Goal: Task Accomplishment & Management: Use online tool/utility

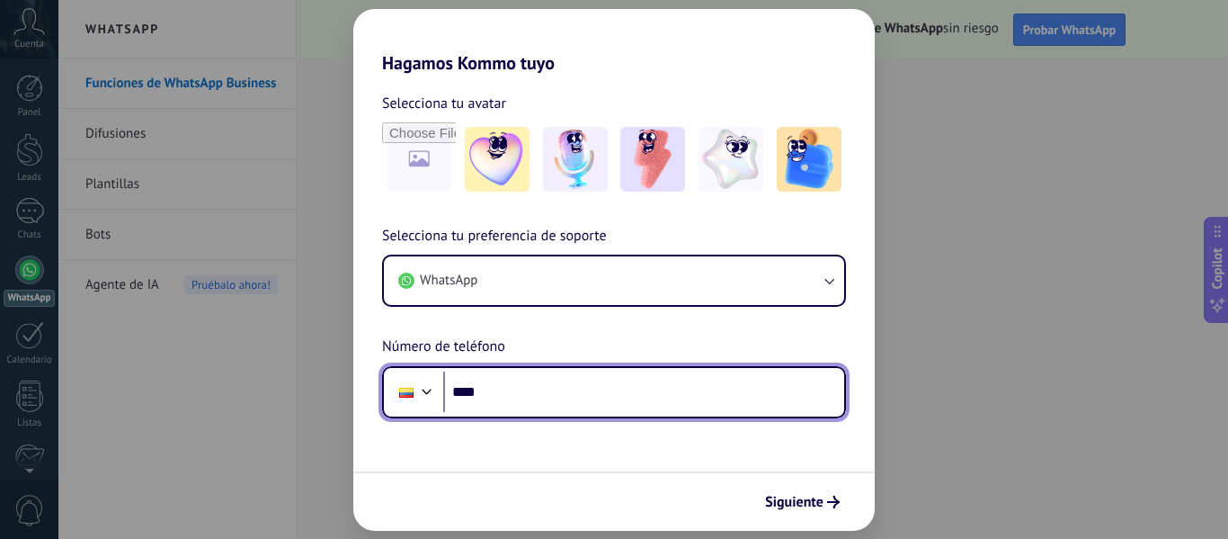
click at [639, 392] on input "****" at bounding box center [643, 391] width 401 height 41
type input "**********"
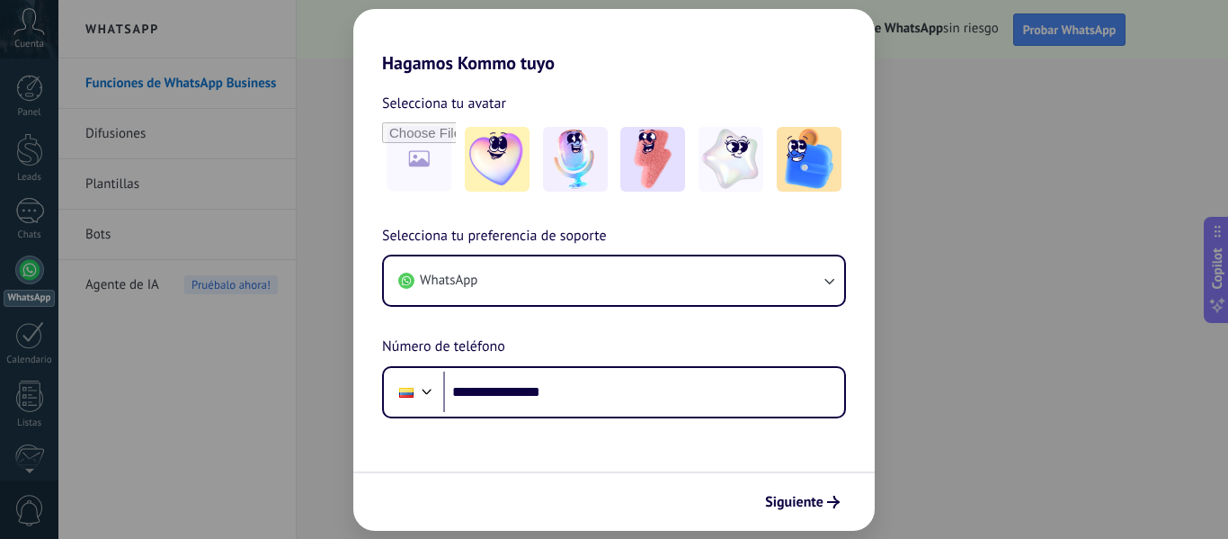
click at [824, 518] on div "Siguiente" at bounding box center [613, 500] width 521 height 59
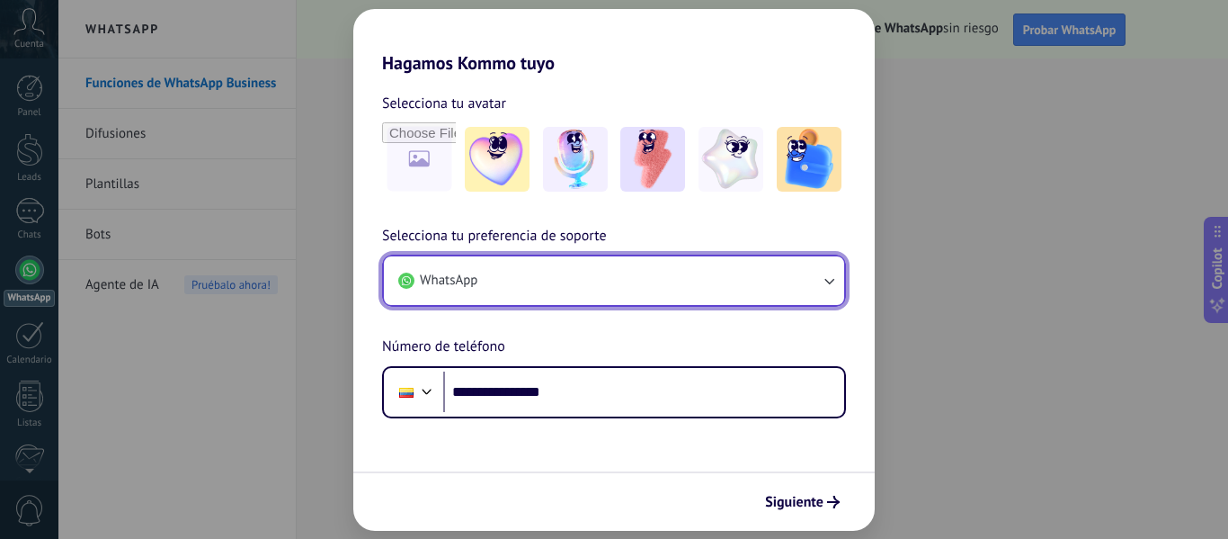
click at [834, 281] on icon "button" at bounding box center [829, 281] width 18 height 18
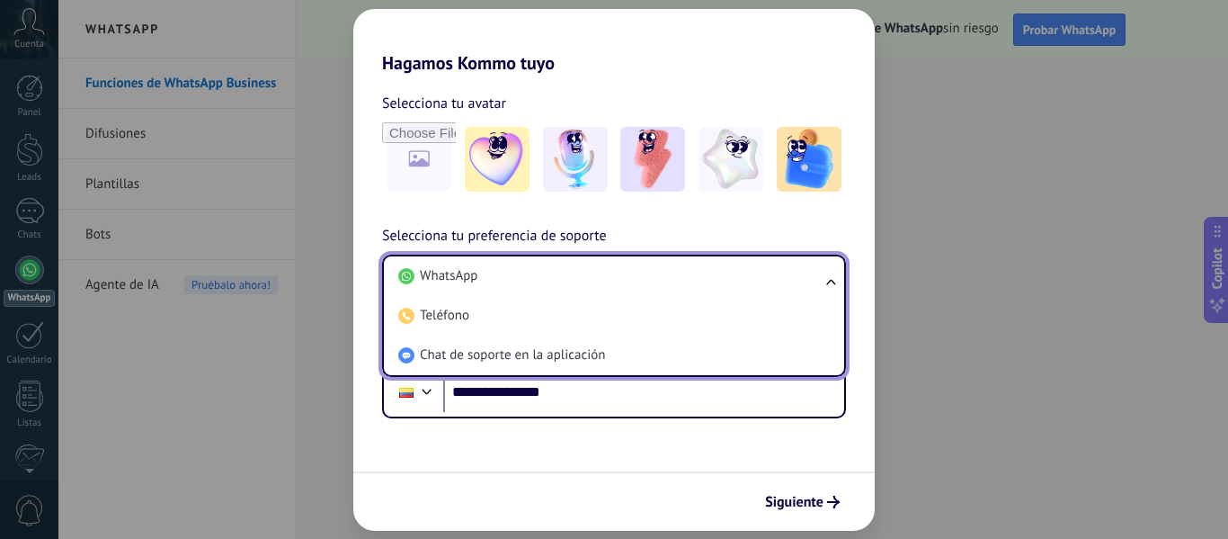
click at [834, 281] on ul "WhatsApp Teléfono Chat de soporte en la aplicación" at bounding box center [614, 315] width 464 height 122
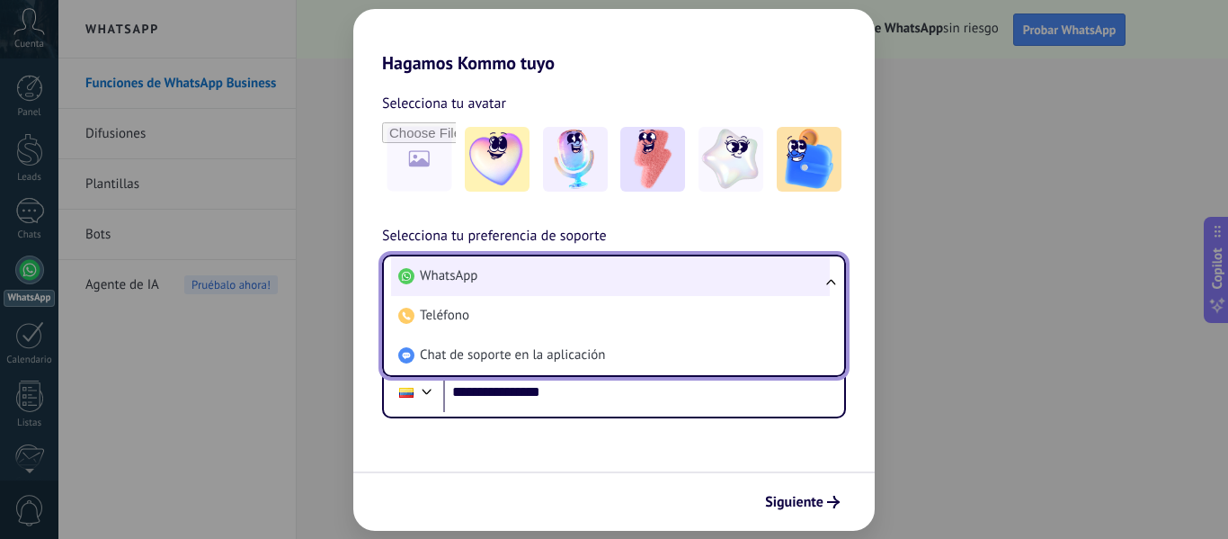
click at [581, 272] on li "WhatsApp" at bounding box center [610, 276] width 439 height 40
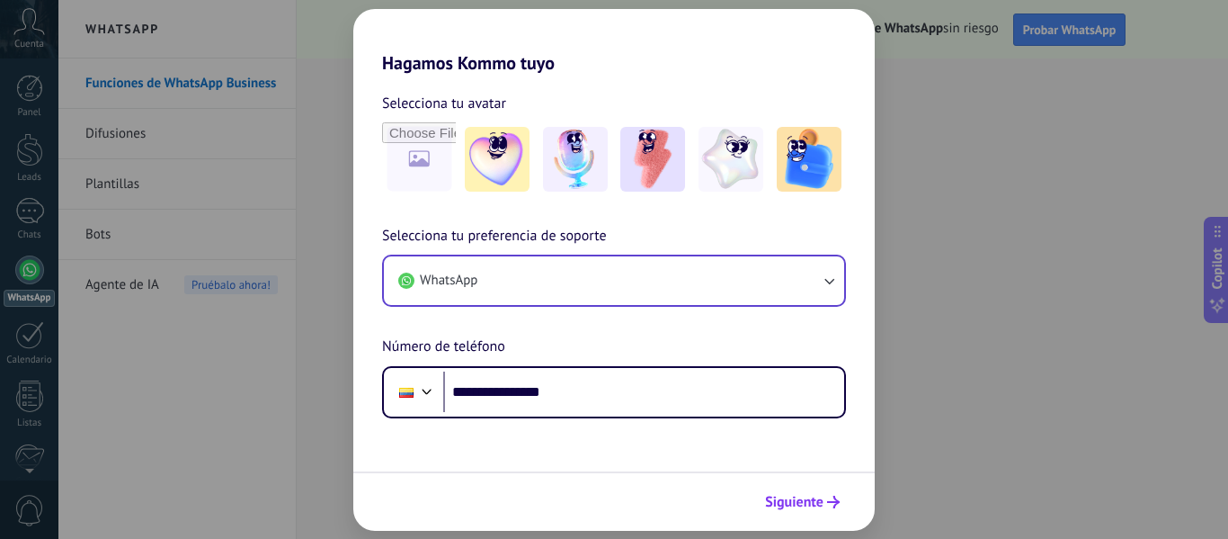
click at [788, 501] on span "Siguiente" at bounding box center [794, 501] width 58 height 13
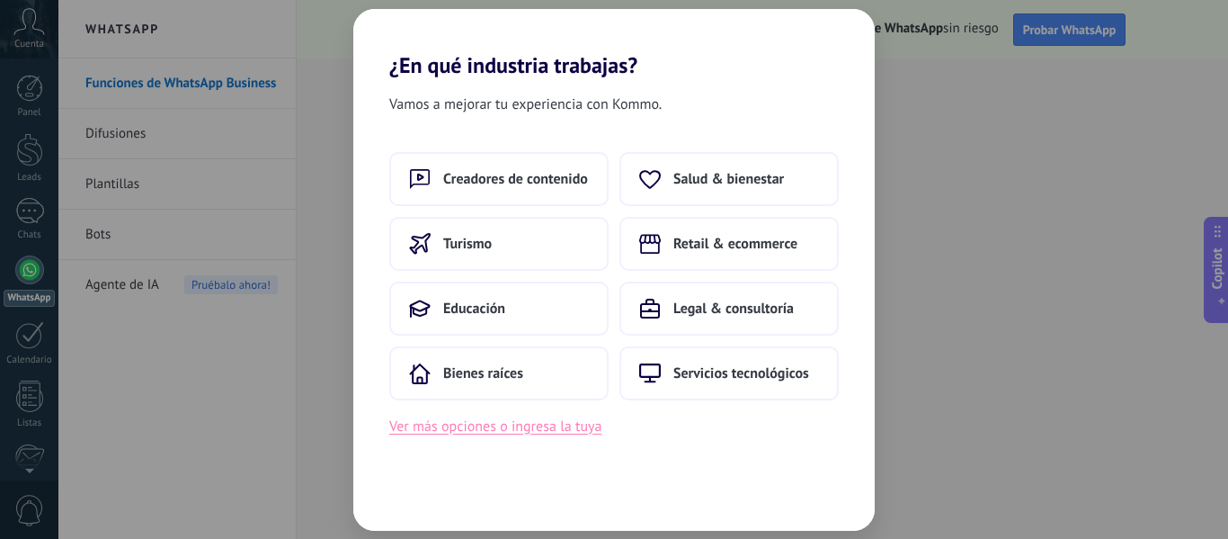
click at [560, 431] on button "Ver más opciones o ingresa la tuya" at bounding box center [495, 425] width 212 height 23
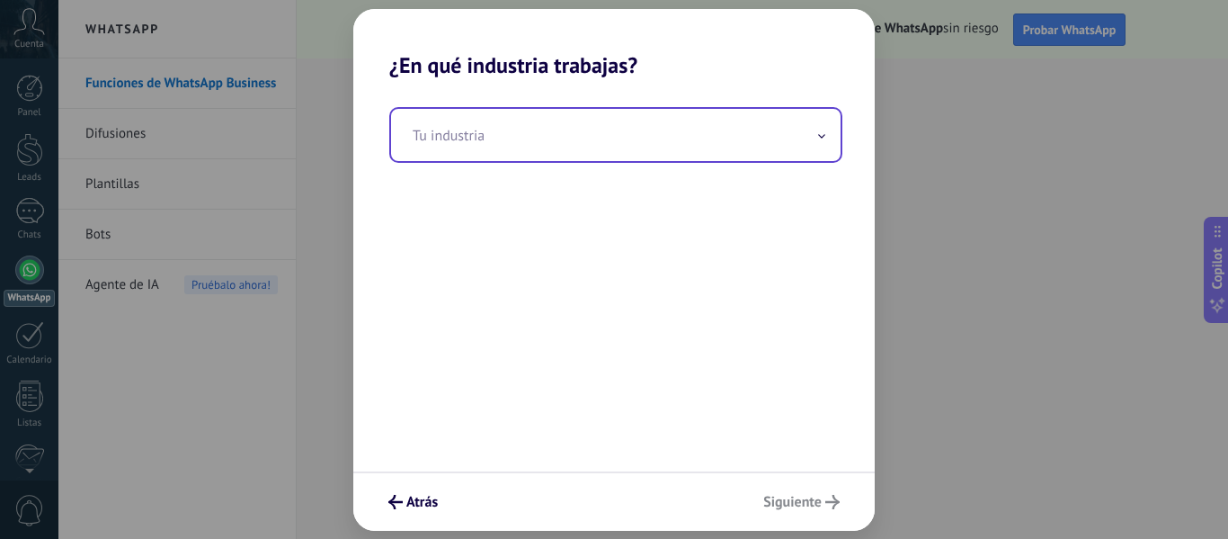
click at [824, 134] on span at bounding box center [821, 134] width 9 height 17
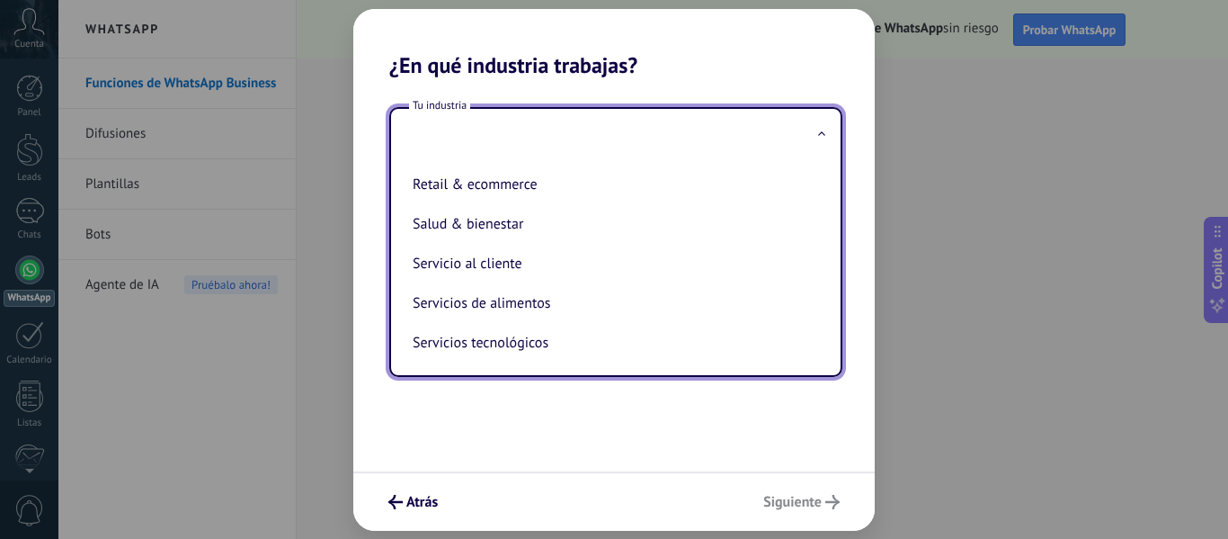
scroll to position [297, 0]
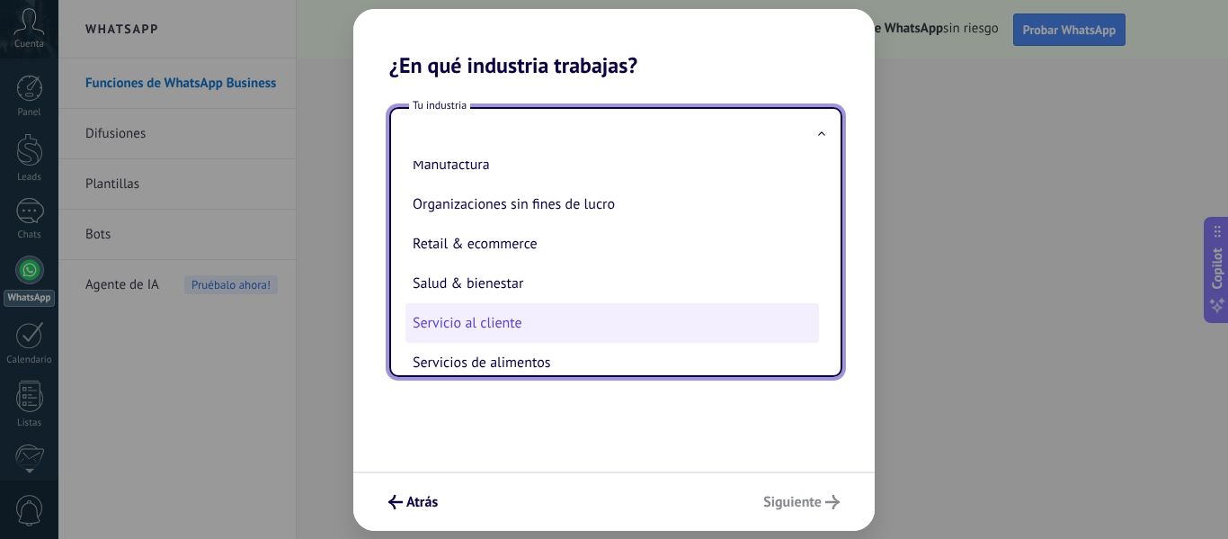
click at [653, 325] on li "Servicio al cliente" at bounding box center [612, 323] width 414 height 40
type input "**********"
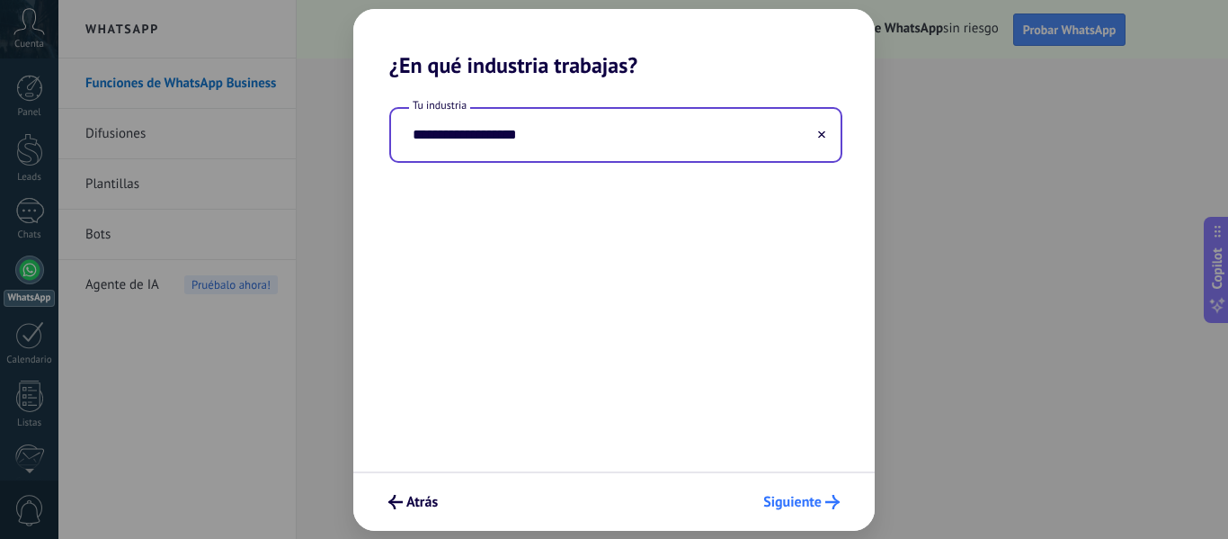
click at [789, 512] on button "Siguiente" at bounding box center [801, 501] width 93 height 31
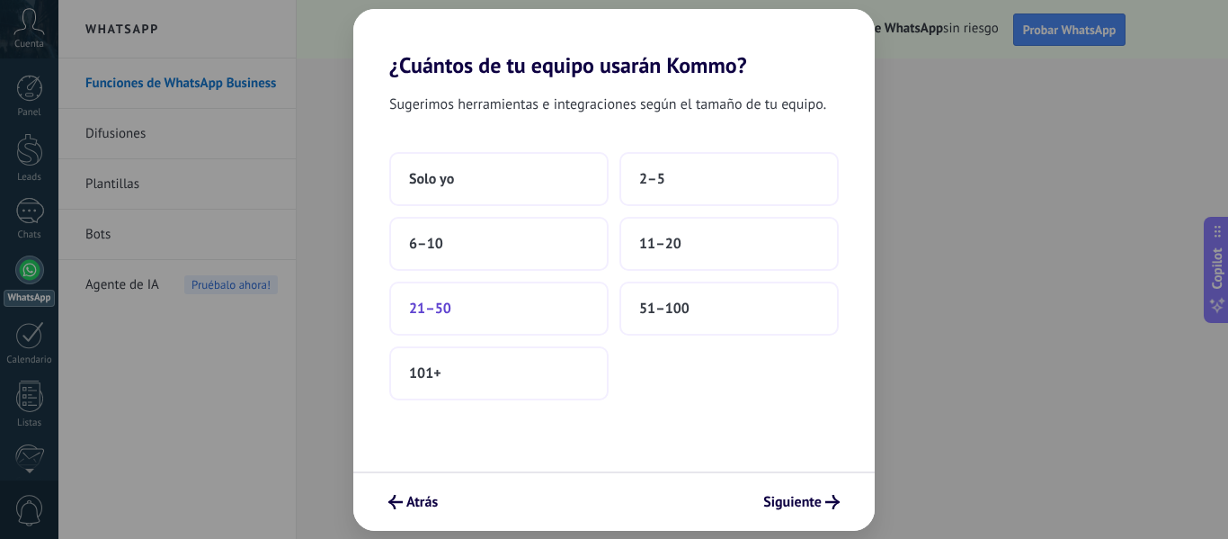
click at [548, 316] on button "21–50" at bounding box center [498, 308] width 219 height 54
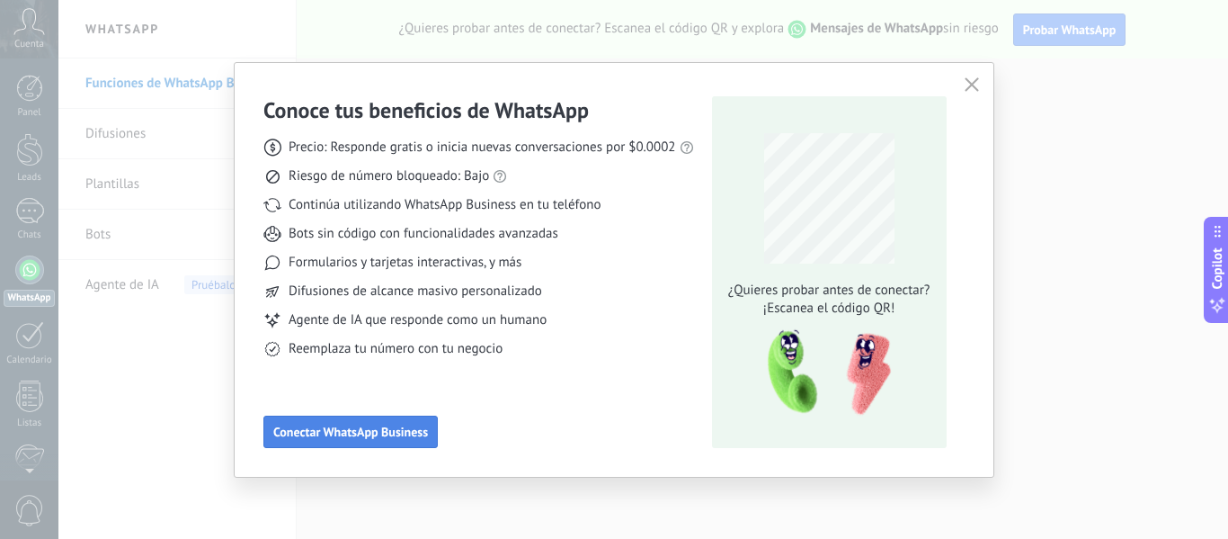
click at [380, 433] on span "Conectar WhatsApp Business" at bounding box center [350, 431] width 155 height 13
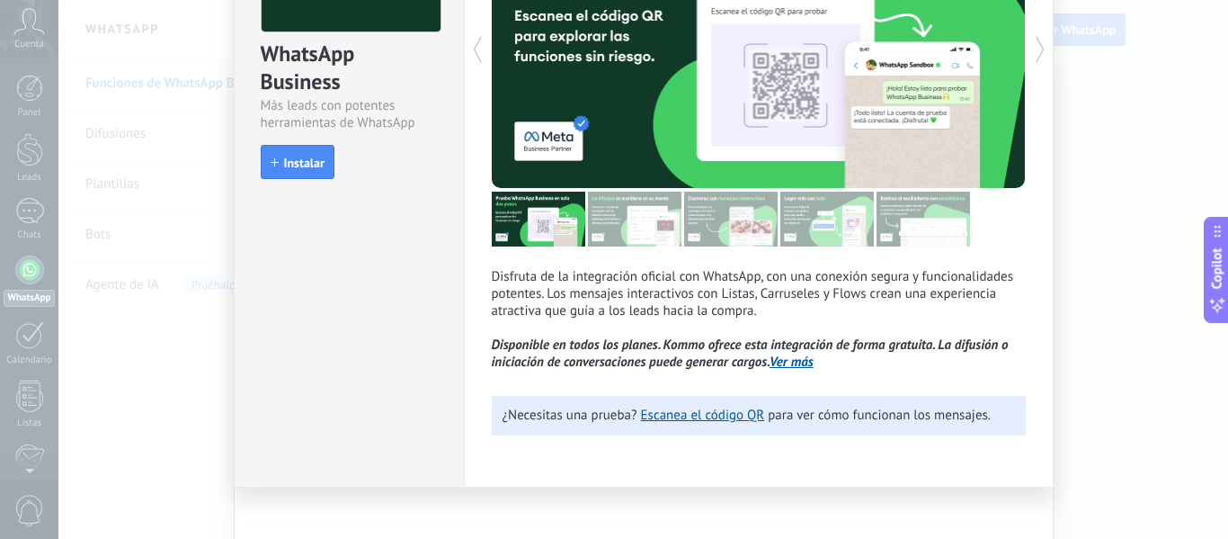
scroll to position [0, 0]
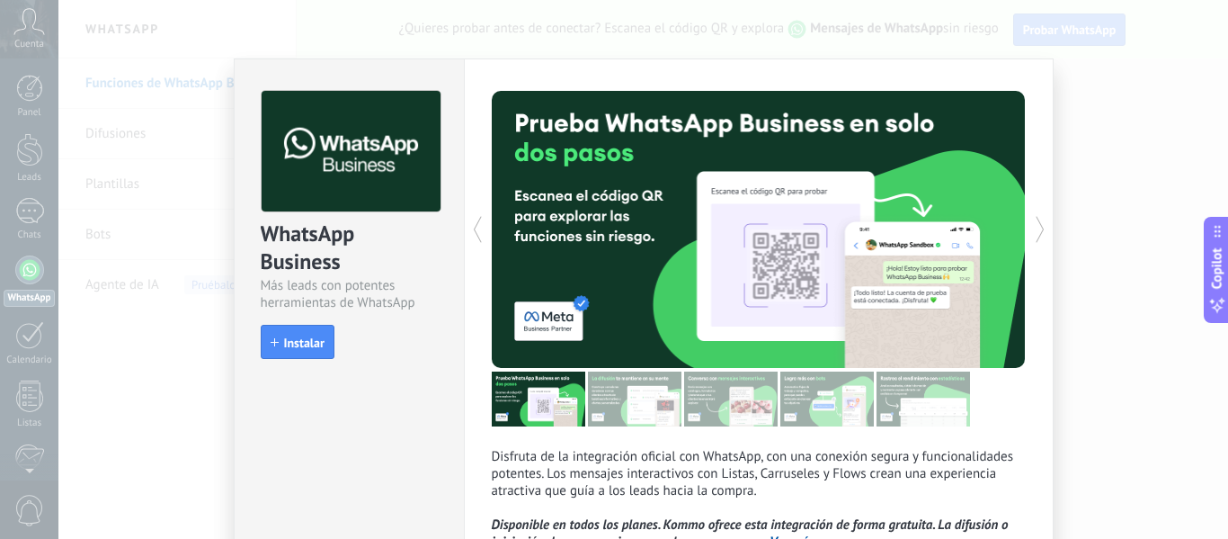
click at [772, 265] on div at bounding box center [892, 229] width 267 height 277
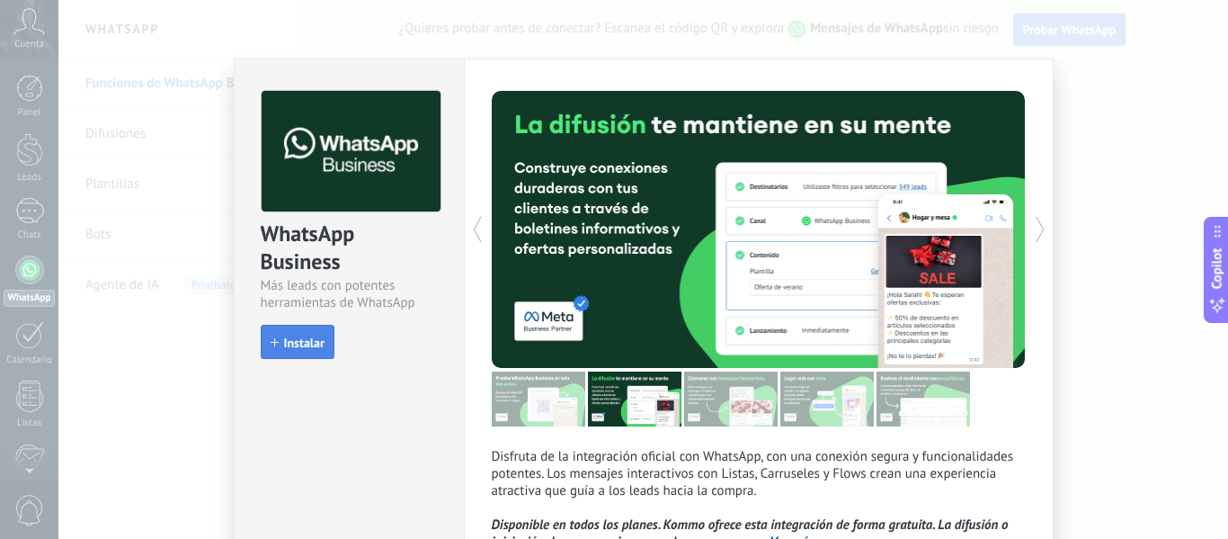
click at [298, 346] on span "Instalar" at bounding box center [304, 342] width 40 height 13
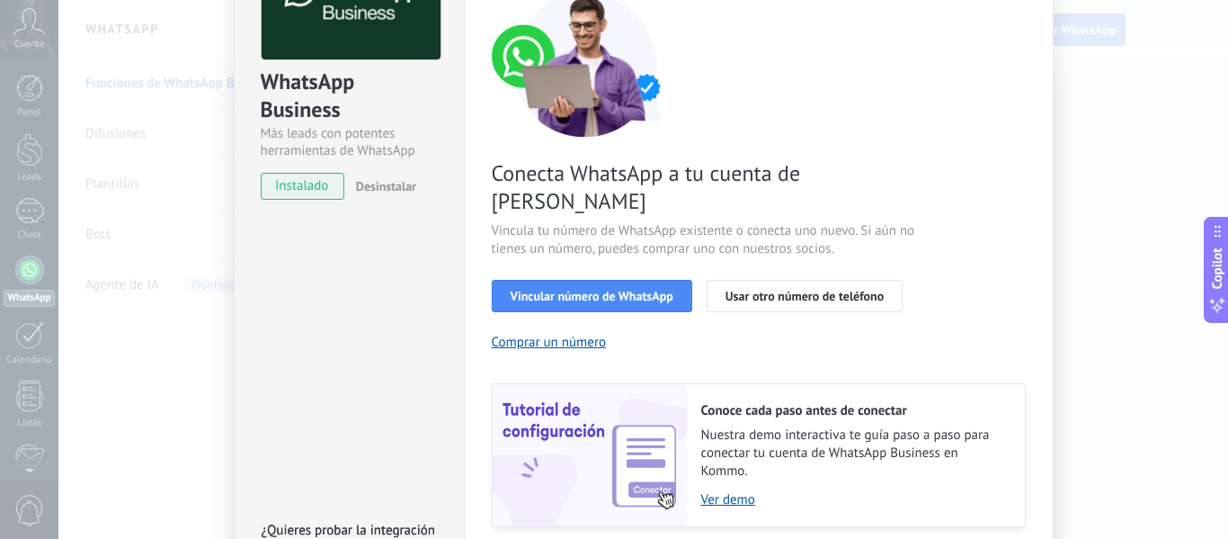
scroll to position [180, 0]
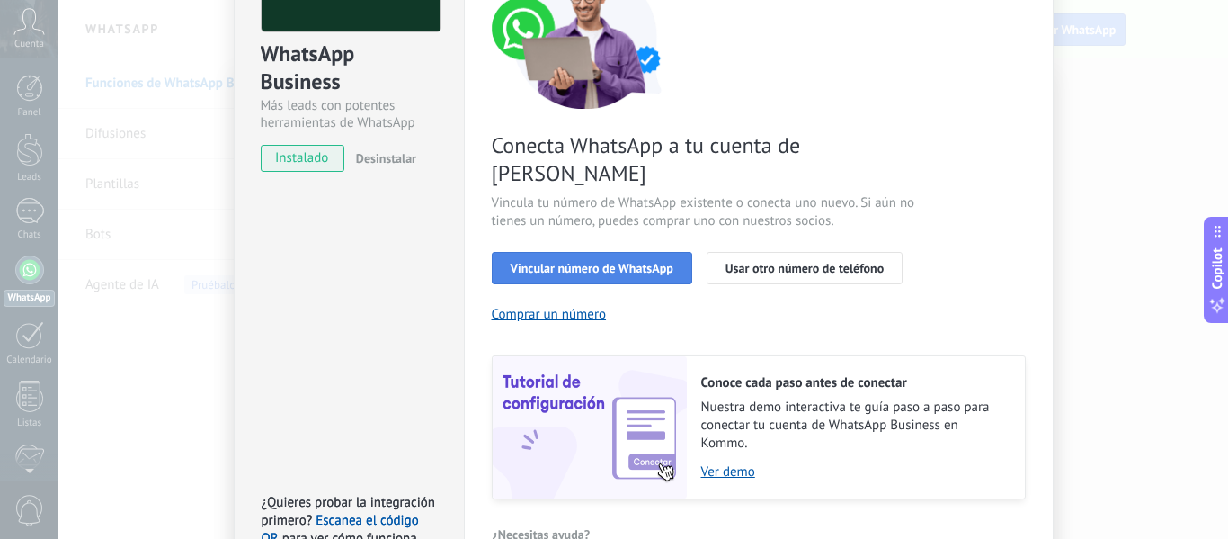
click at [566, 262] on span "Vincular número de WhatsApp" at bounding box center [592, 268] width 163 height 13
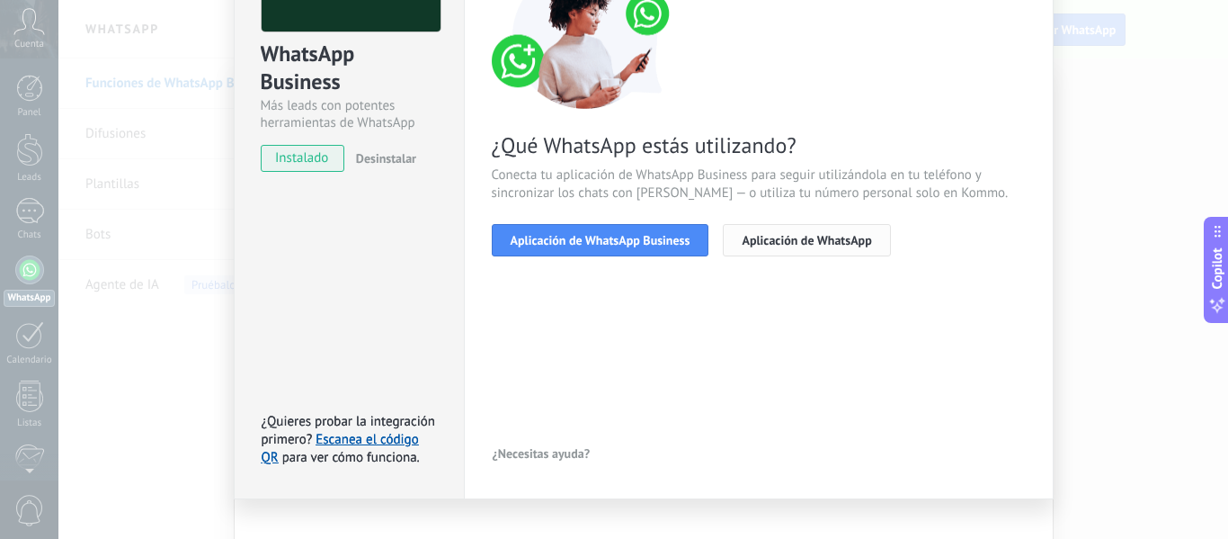
click at [757, 242] on span "Aplicación de WhatsApp" at bounding box center [806, 240] width 129 height 13
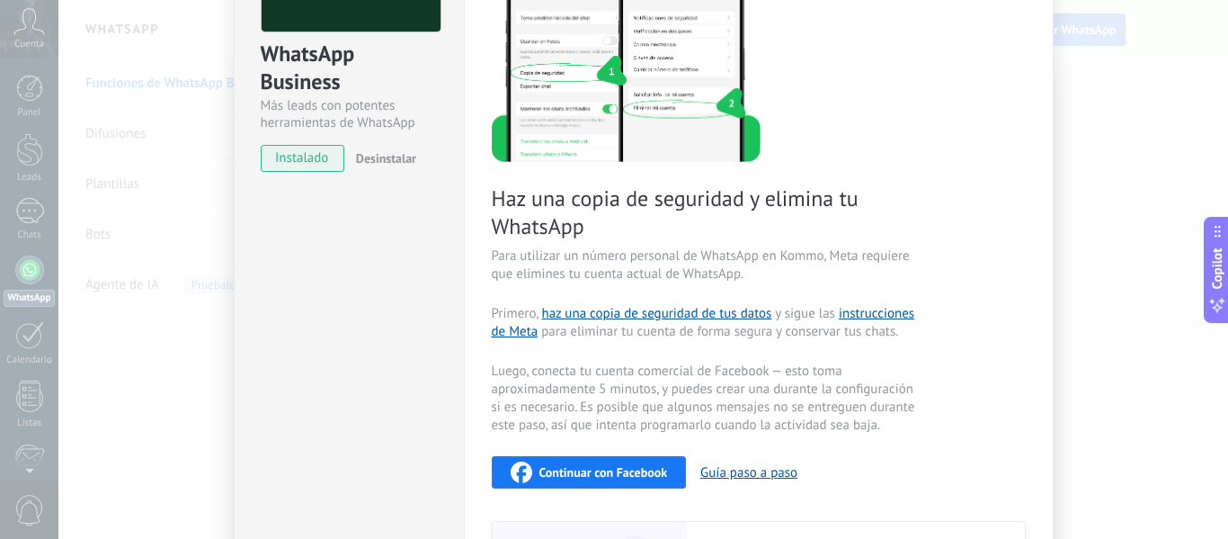
scroll to position [0, 0]
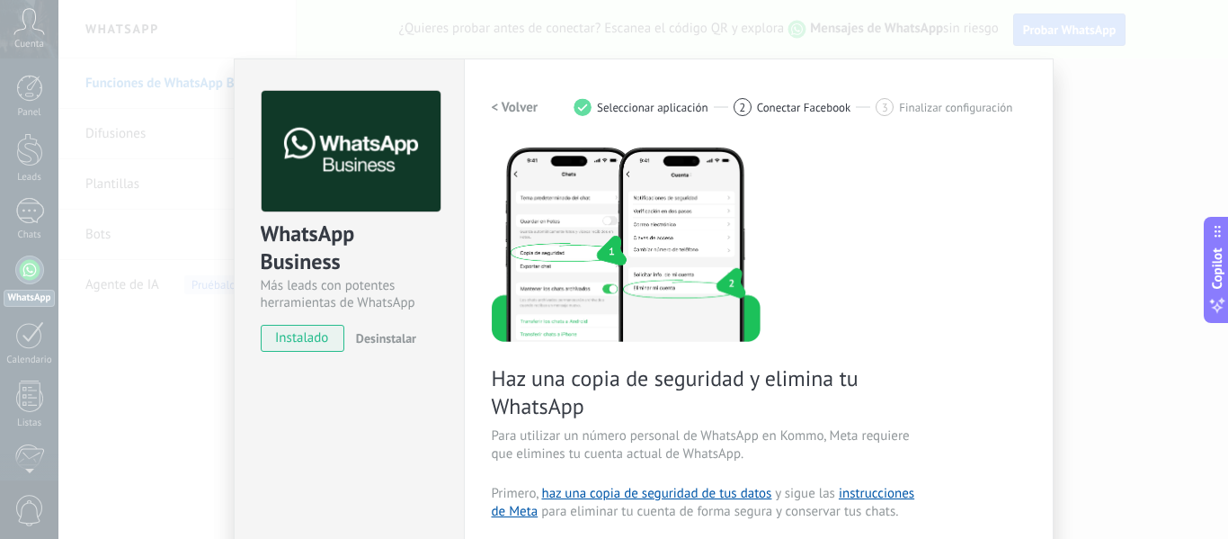
click at [651, 99] on div "1 Seleccionar aplicación" at bounding box center [654, 107] width 160 height 18
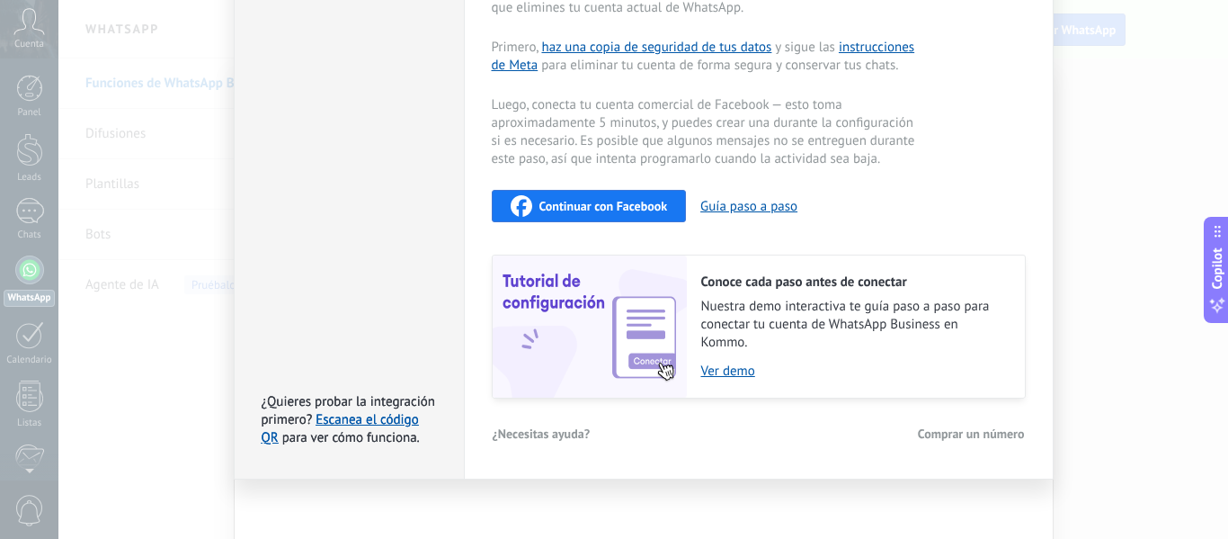
scroll to position [453, 0]
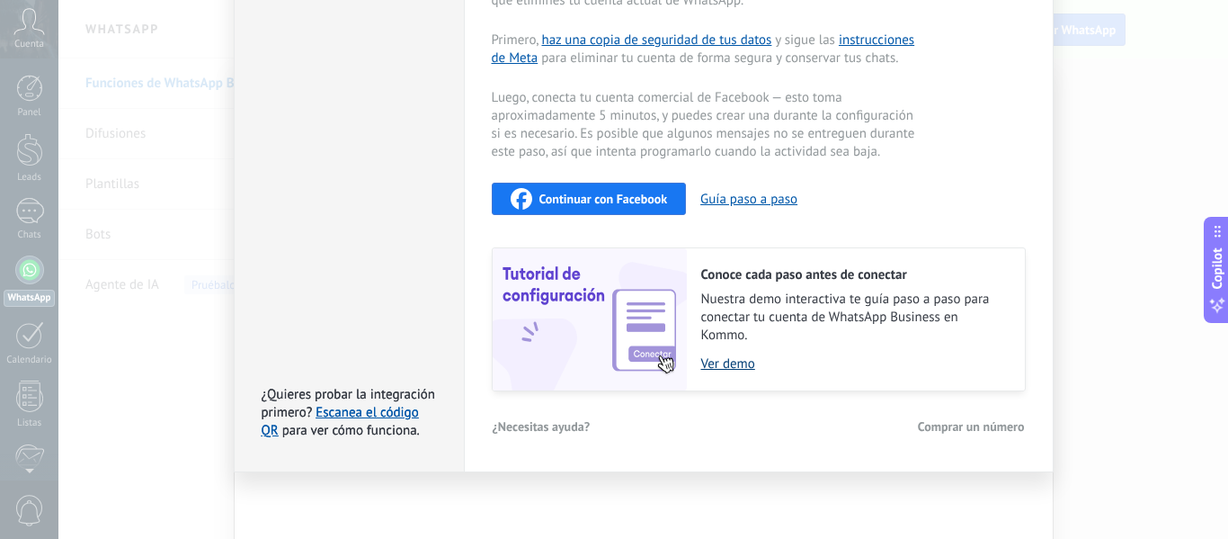
click at [725, 365] on link "Ver demo" at bounding box center [854, 363] width 306 height 17
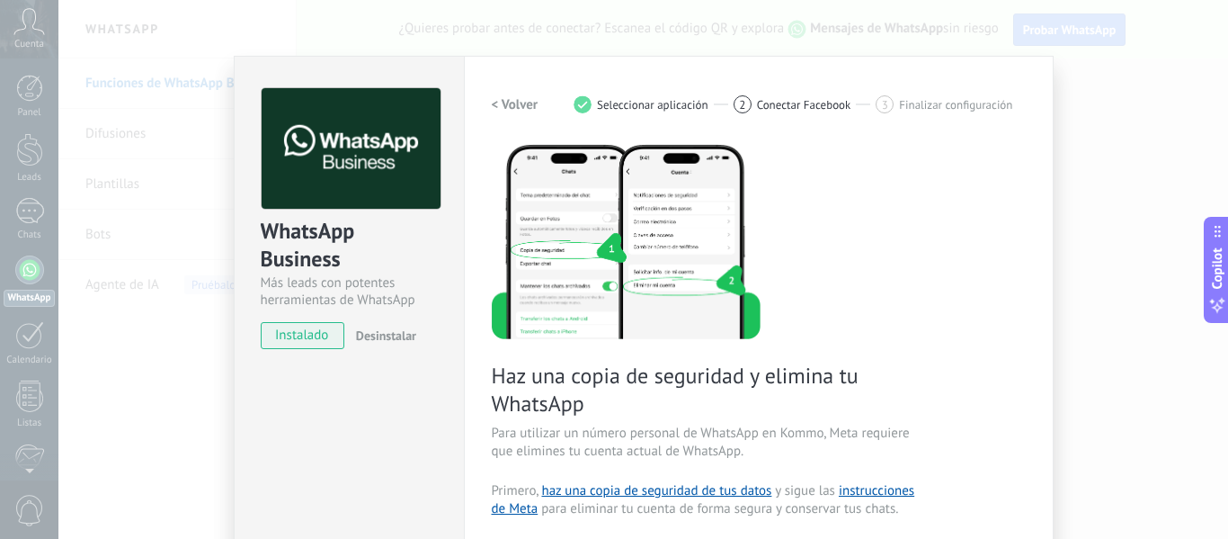
scroll to position [0, 0]
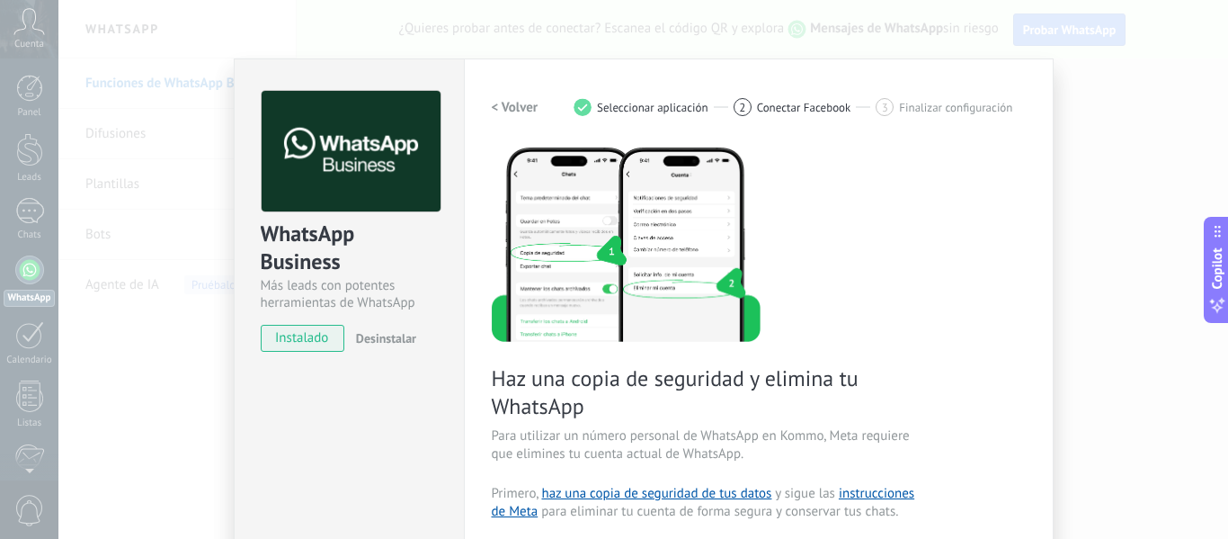
click at [280, 330] on span "instalado" at bounding box center [303, 338] width 82 height 27
click at [281, 339] on span "instalado" at bounding box center [303, 338] width 82 height 27
click at [325, 341] on span "instalado" at bounding box center [303, 338] width 82 height 27
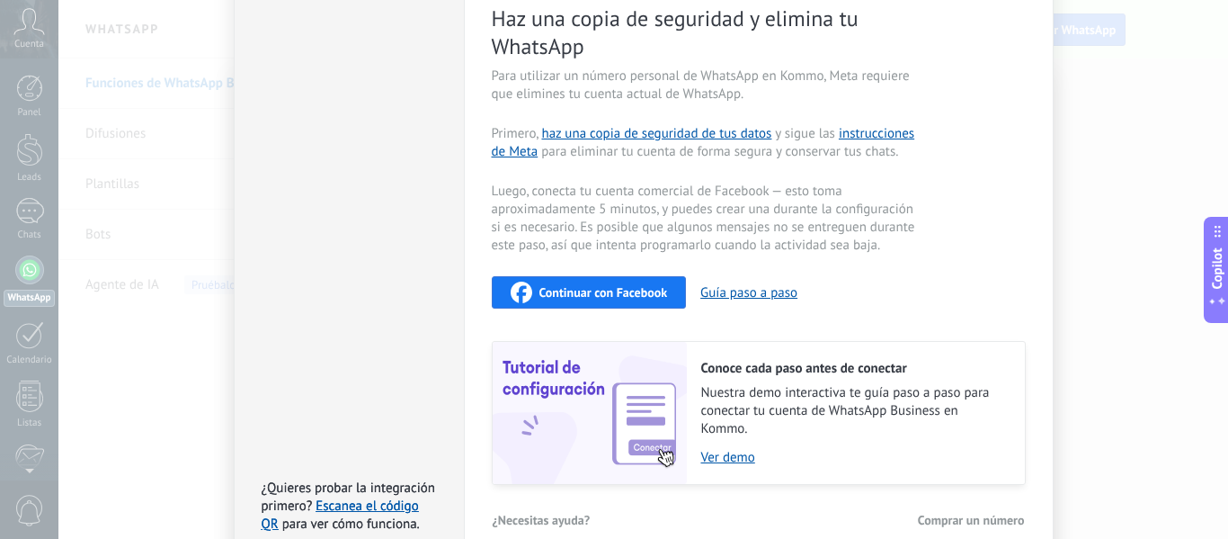
scroll to position [453, 0]
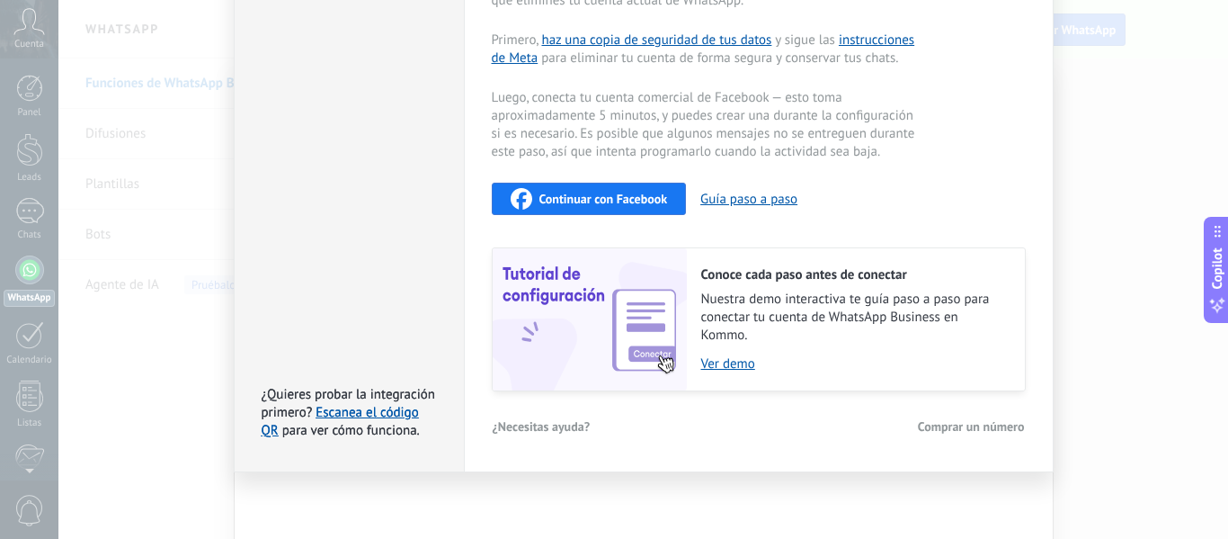
click at [935, 430] on span "Comprar un número" at bounding box center [971, 426] width 107 height 13
